Goal: Information Seeking & Learning: Check status

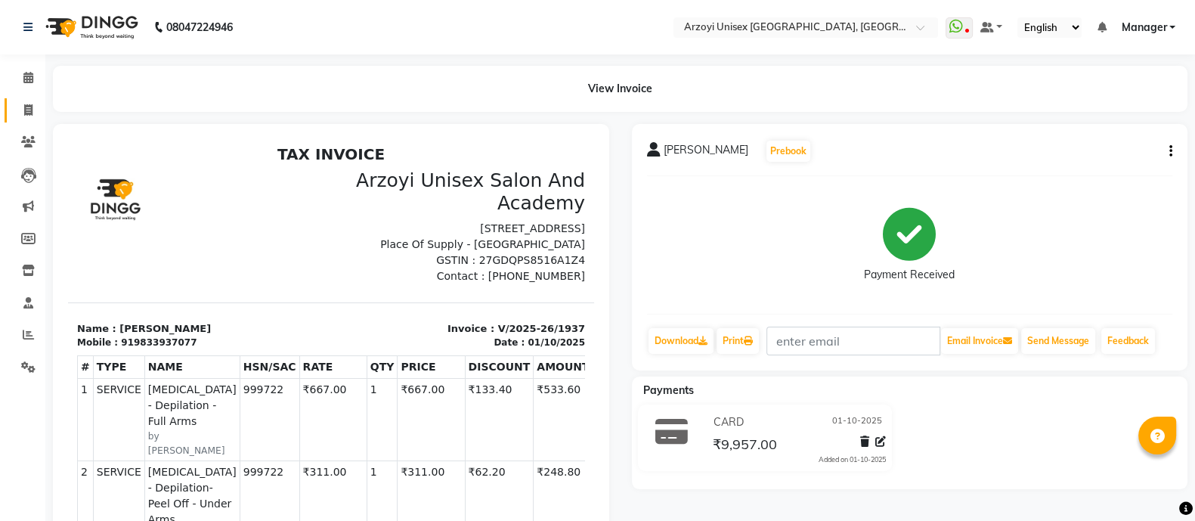
click at [20, 111] on span at bounding box center [28, 110] width 26 height 17
select select "5286"
select select "service"
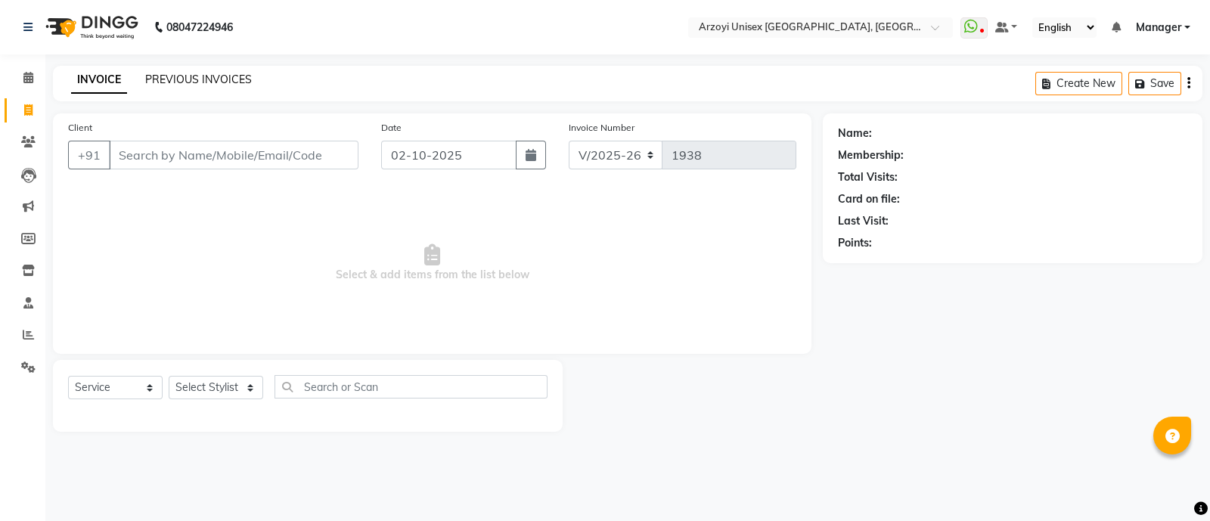
click at [192, 80] on link "PREVIOUS INVOICES" at bounding box center [198, 80] width 107 height 14
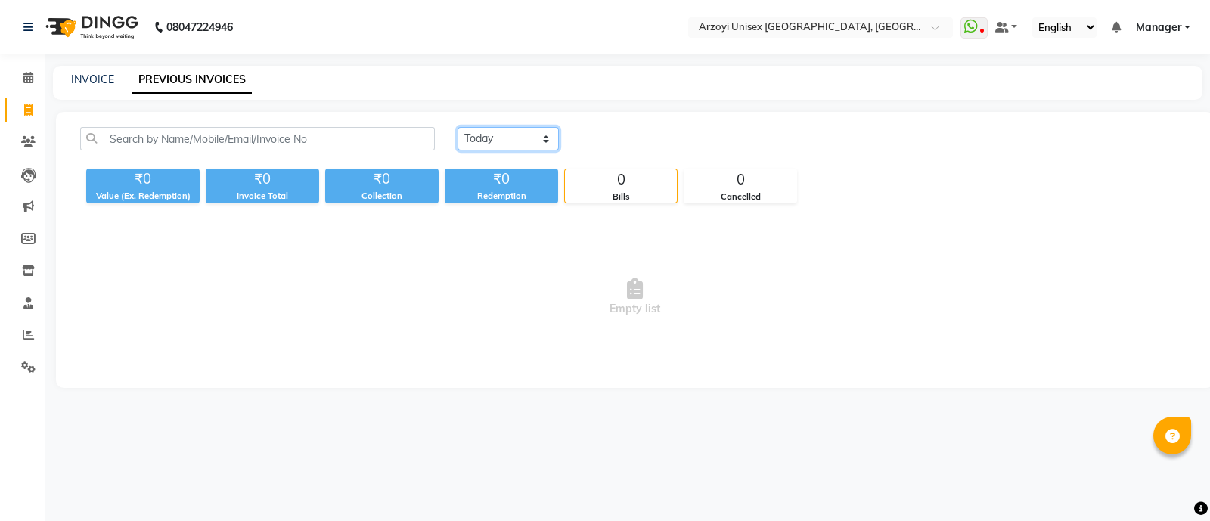
click at [515, 141] on select "[DATE] [DATE] Custom Range" at bounding box center [507, 138] width 101 height 23
select select "[DATE]"
click at [457, 127] on select "[DATE] [DATE] Custom Range" at bounding box center [507, 138] width 101 height 23
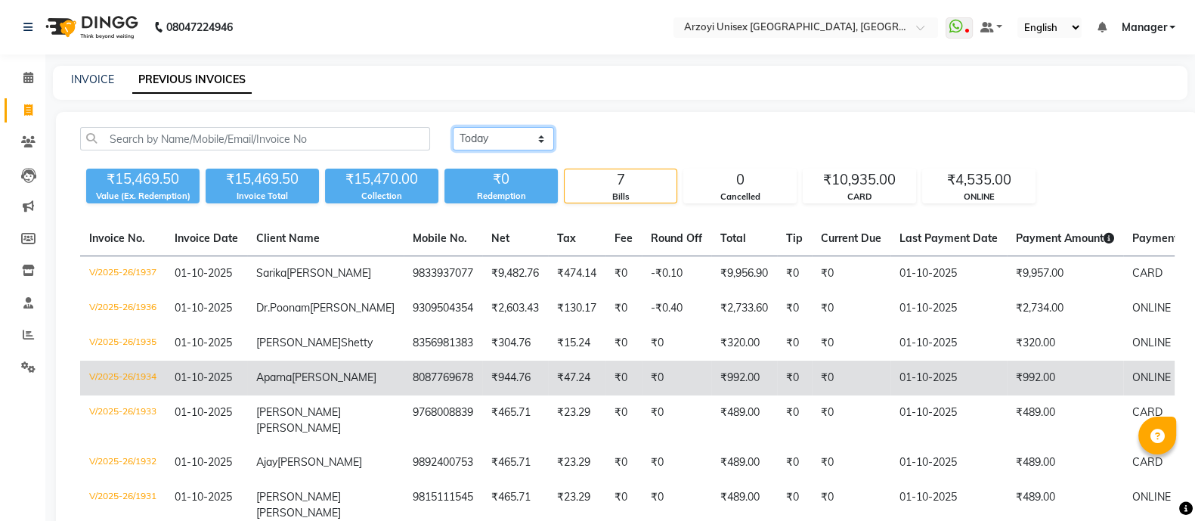
scroll to position [151, 0]
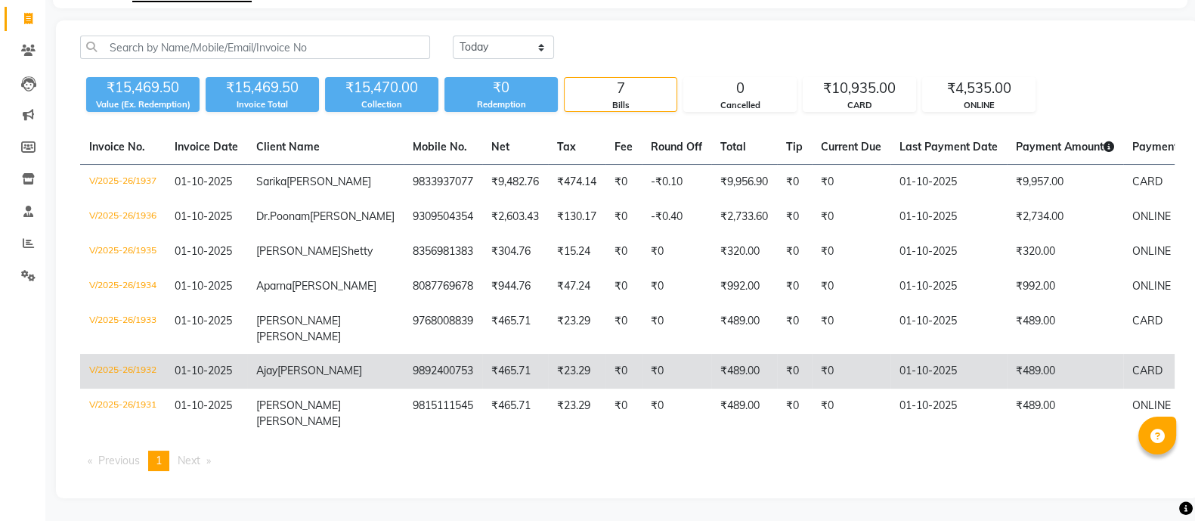
click at [548, 354] on td "₹23.29" at bounding box center [576, 371] width 57 height 35
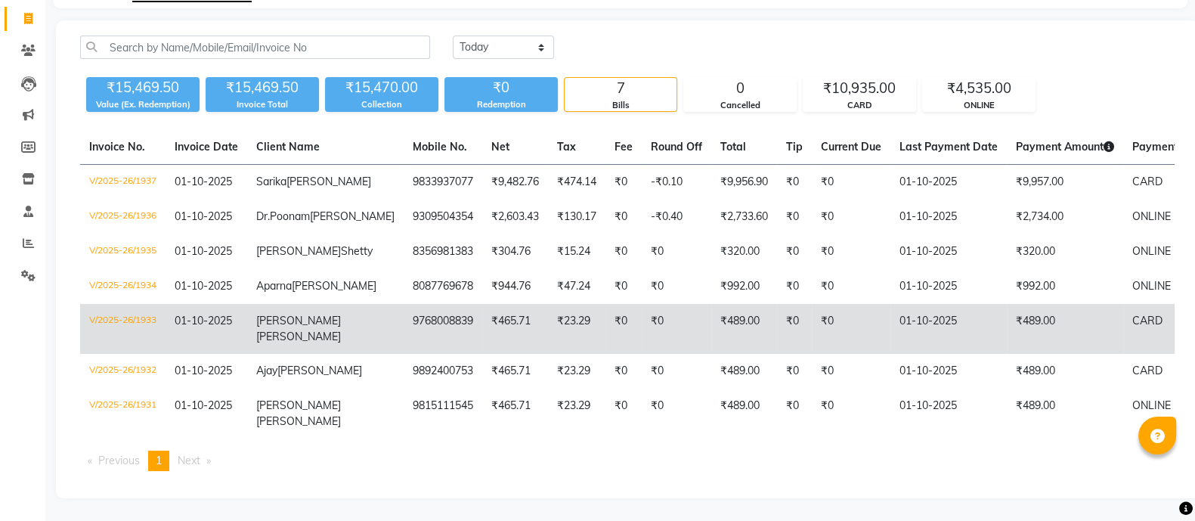
click at [280, 330] on span "[PERSON_NAME]" at bounding box center [298, 337] width 85 height 14
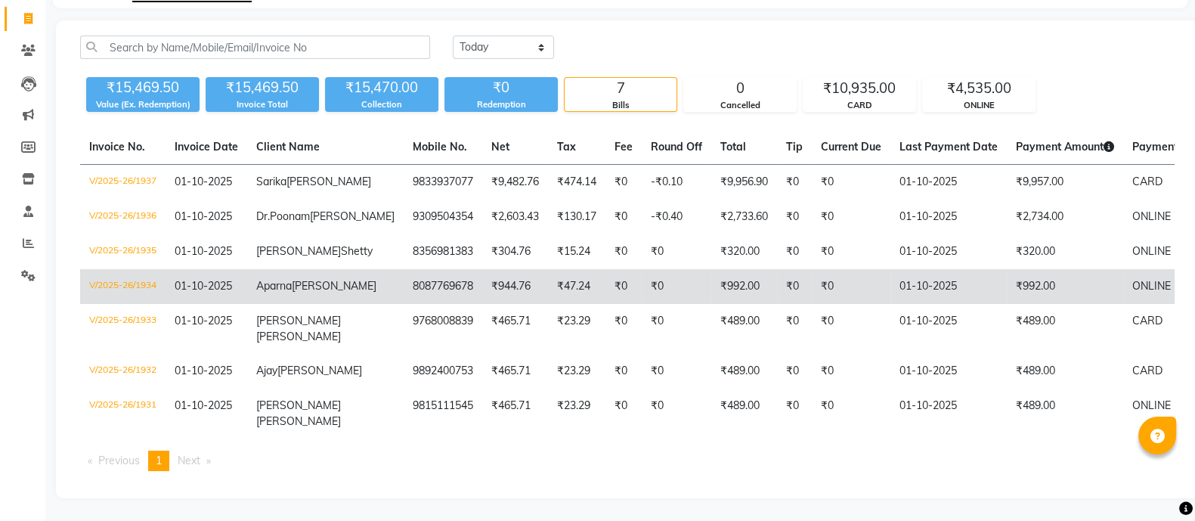
click at [172, 270] on td "01-10-2025" at bounding box center [207, 286] width 82 height 35
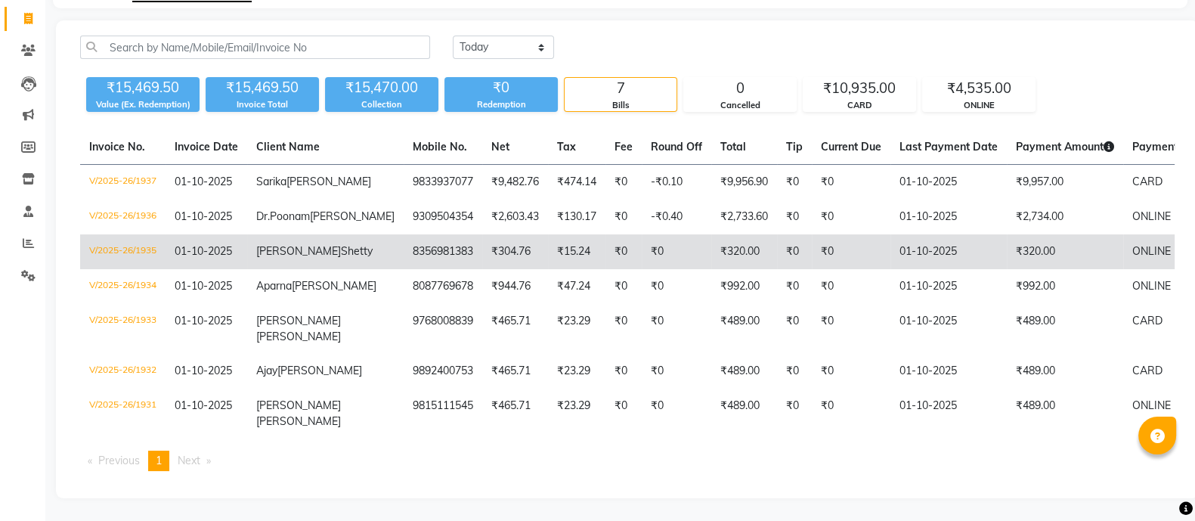
click at [341, 244] on span "Shetty" at bounding box center [357, 251] width 32 height 14
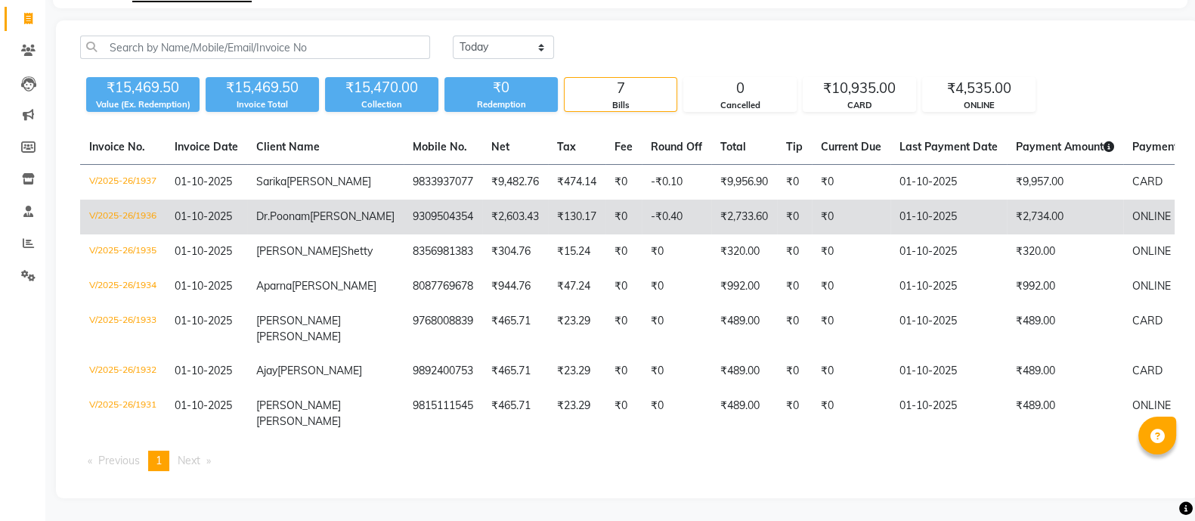
click at [404, 200] on td "9309504354" at bounding box center [443, 217] width 79 height 35
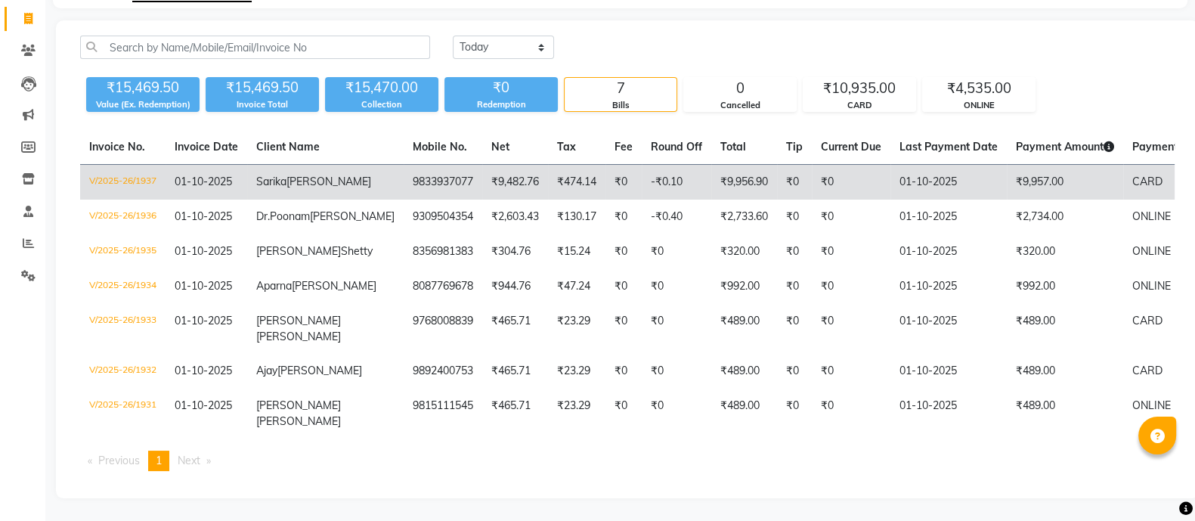
click at [287, 175] on span "[PERSON_NAME]" at bounding box center [329, 182] width 85 height 14
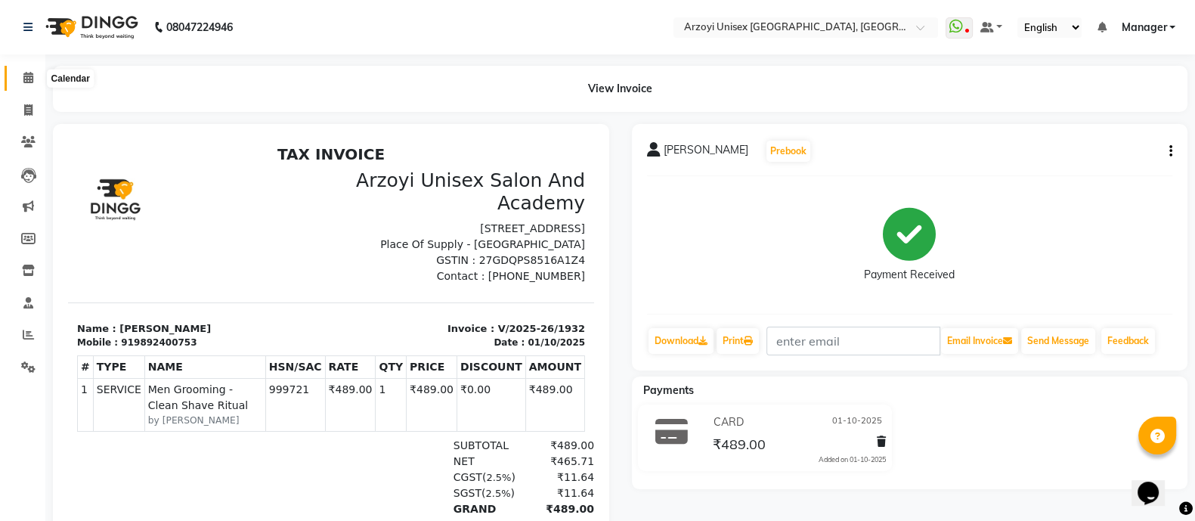
click at [23, 81] on icon at bounding box center [28, 77] width 10 height 11
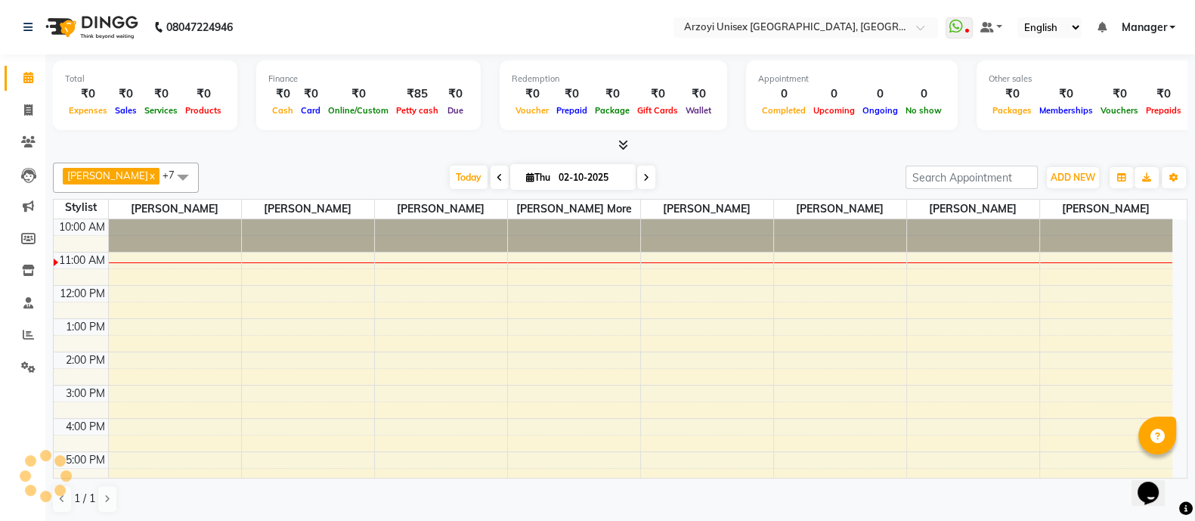
scroll to position [34, 0]
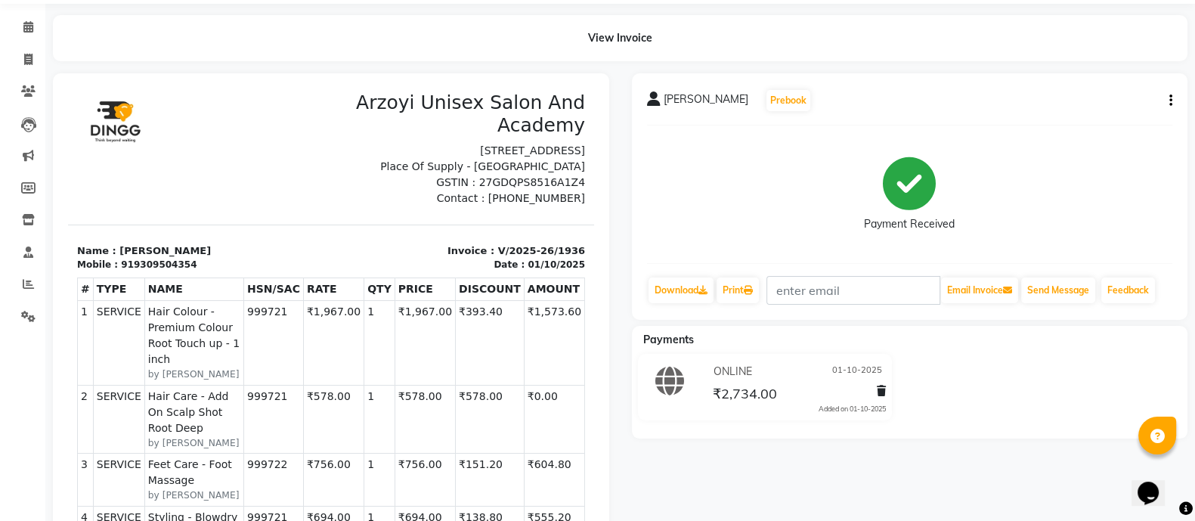
scroll to position [53, 0]
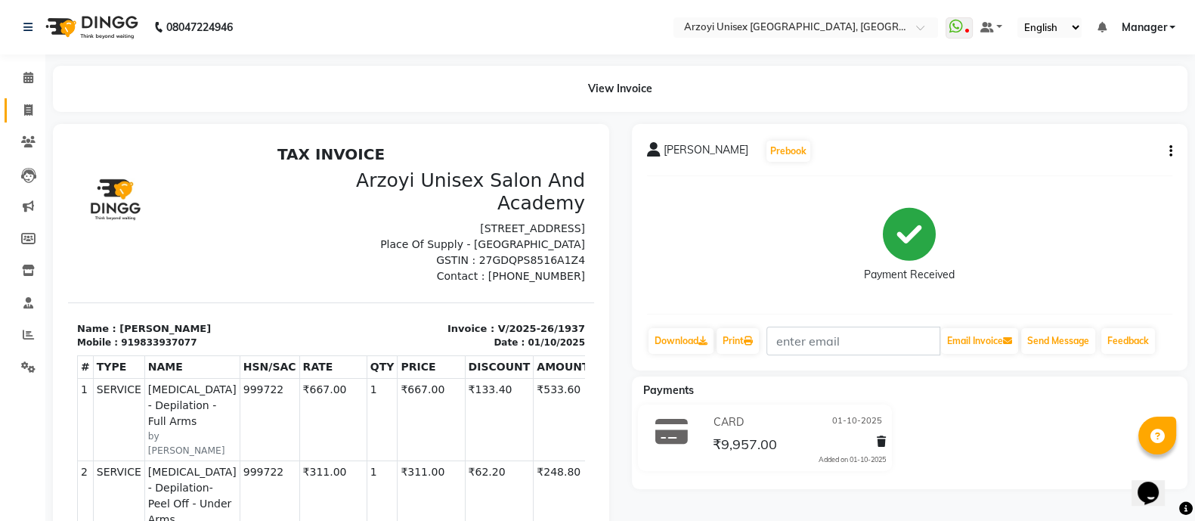
click at [22, 119] on link "Invoice" at bounding box center [23, 110] width 36 height 25
select select "5286"
select select "service"
